Goal: Task Accomplishment & Management: Complete application form

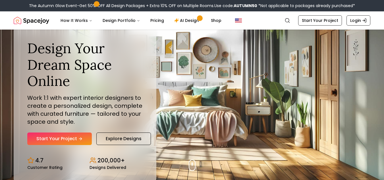
click at [77, 143] on link "Start Your Project" at bounding box center [59, 139] width 65 height 13
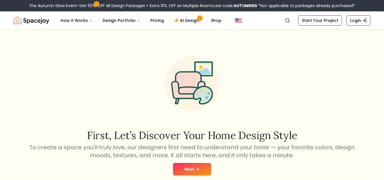
click at [184, 166] on button "Next" at bounding box center [192, 169] width 38 height 13
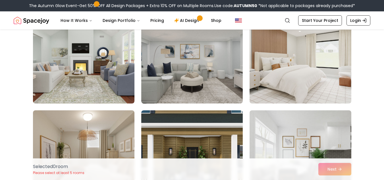
scroll to position [749, 0]
click at [108, 124] on img at bounding box center [84, 156] width 102 height 91
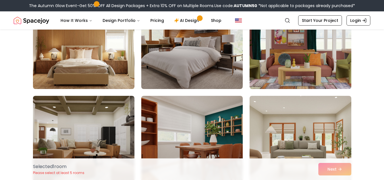
scroll to position [960, 0]
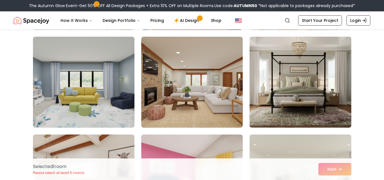
click at [177, 97] on img at bounding box center [192, 82] width 102 height 91
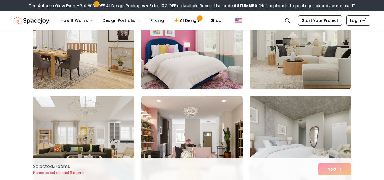
scroll to position [1649, 0]
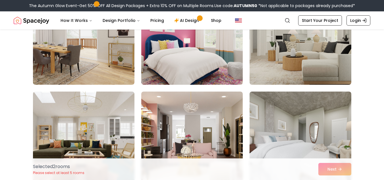
click at [299, 67] on img at bounding box center [301, 39] width 102 height 91
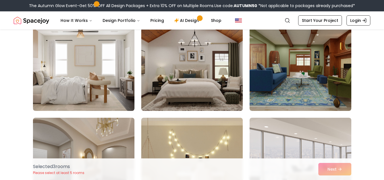
scroll to position [2210, 0]
click at [89, 97] on img at bounding box center [84, 65] width 102 height 91
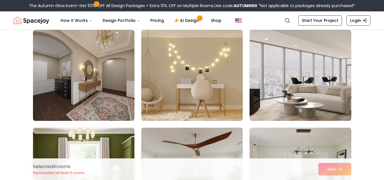
click at [177, 101] on img at bounding box center [192, 75] width 102 height 91
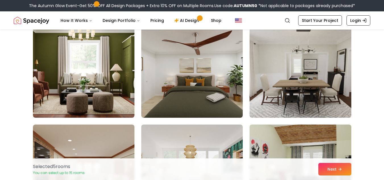
scroll to position [2399, 0]
click at [338, 167] on button "Next" at bounding box center [335, 169] width 33 height 13
